Goal: Information Seeking & Learning: Learn about a topic

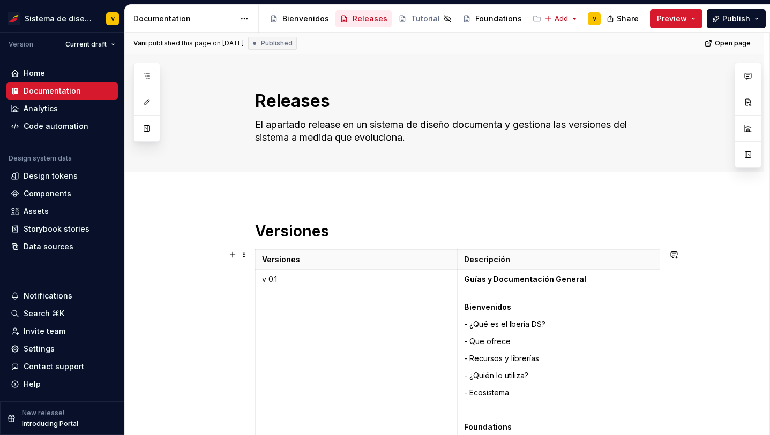
scroll to position [2809, 0]
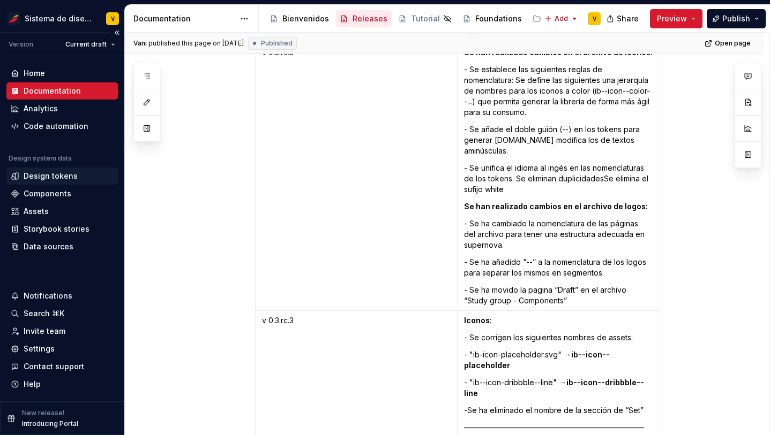
type textarea "*"
click at [44, 174] on div "Design tokens" at bounding box center [51, 176] width 54 height 11
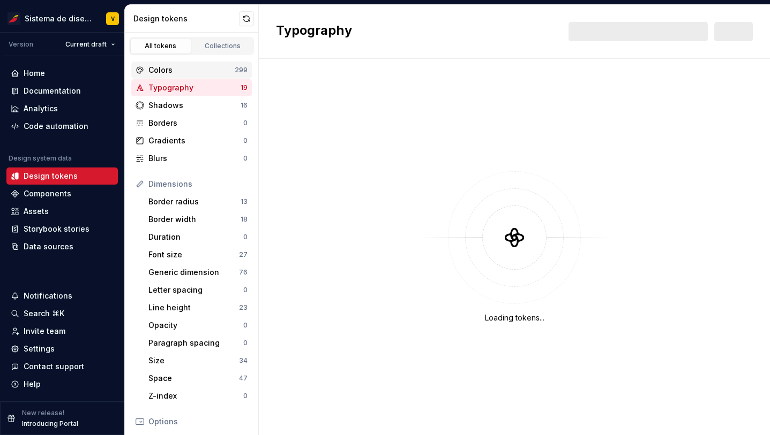
click at [186, 69] on div "Colors" at bounding box center [191, 70] width 86 height 11
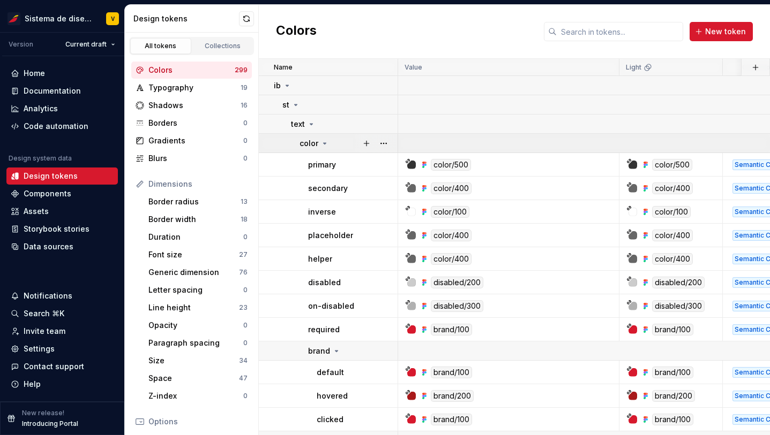
click at [326, 142] on icon at bounding box center [324, 143] width 9 height 9
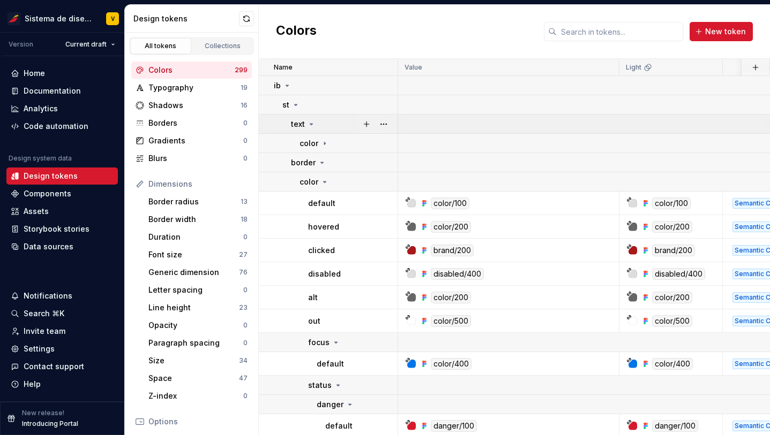
click at [312, 123] on icon at bounding box center [311, 124] width 9 height 9
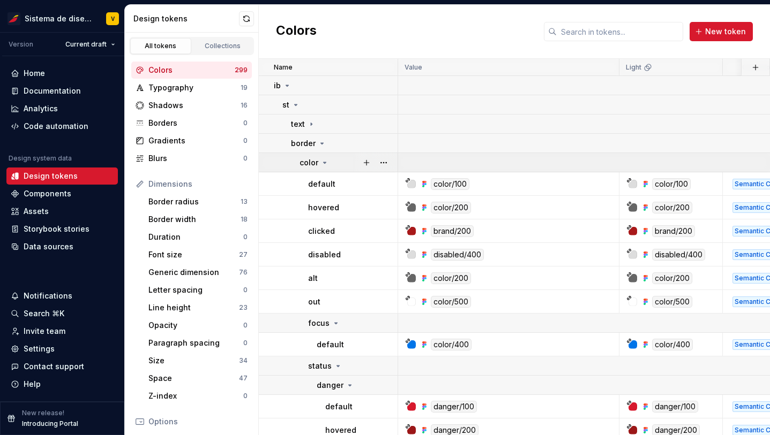
click at [325, 162] on icon at bounding box center [325, 162] width 3 height 1
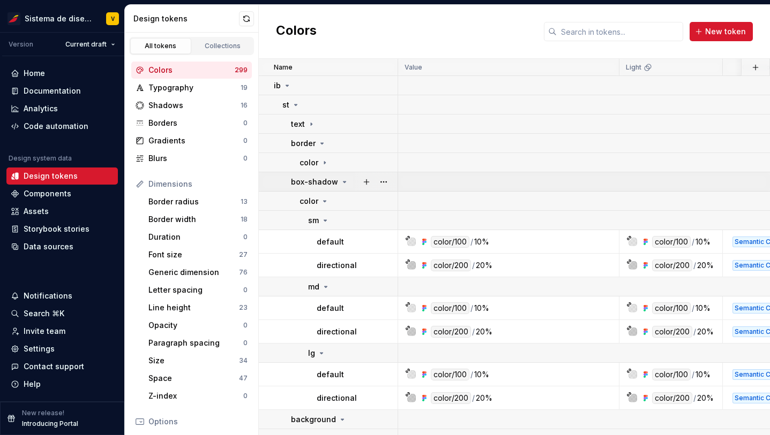
click at [341, 180] on icon at bounding box center [344, 182] width 9 height 9
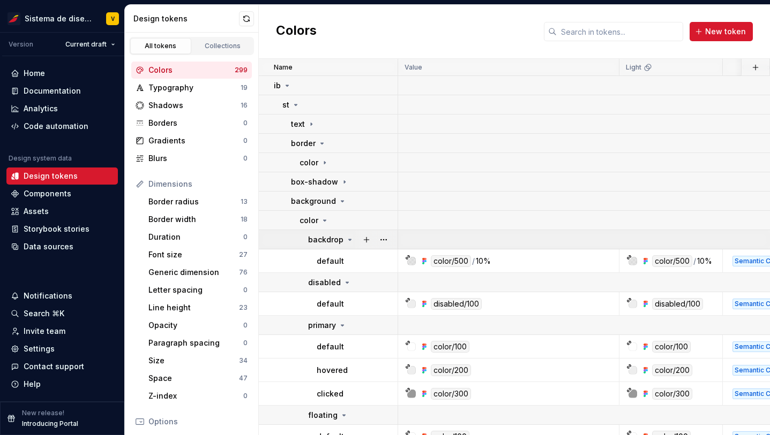
click at [348, 237] on icon at bounding box center [349, 240] width 9 height 9
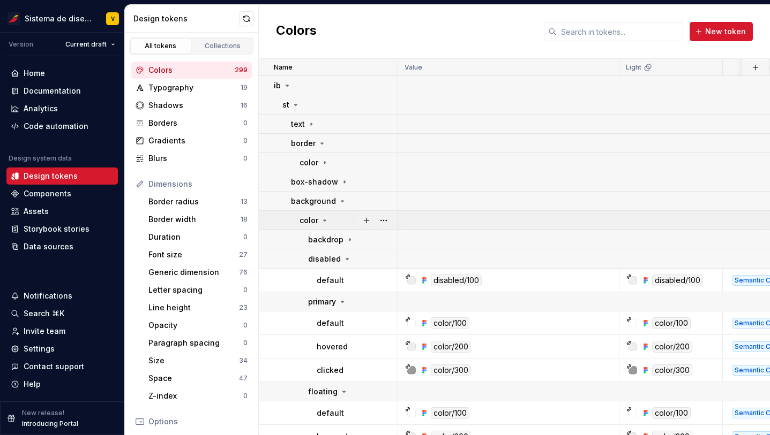
click at [324, 220] on icon at bounding box center [325, 220] width 3 height 1
